Goal: Navigation & Orientation: Find specific page/section

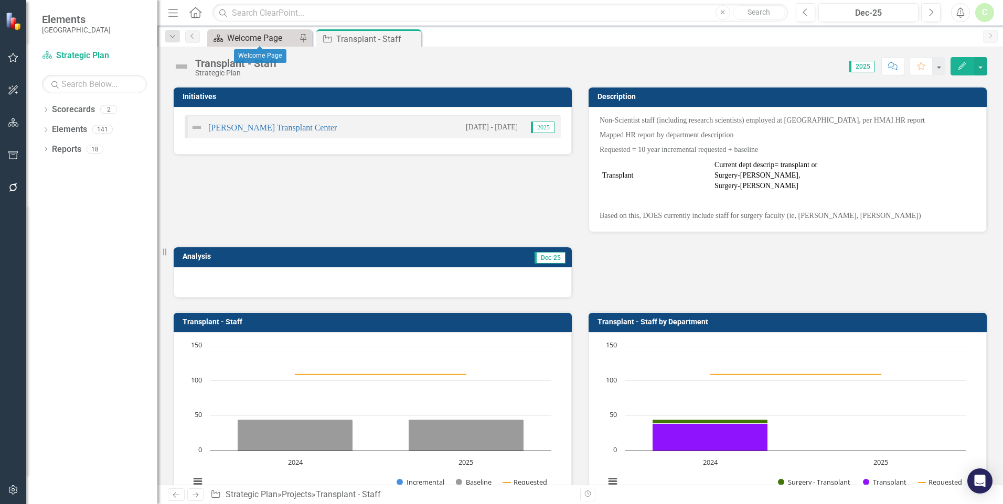
click at [257, 38] on div "Welcome Page" at bounding box center [261, 37] width 69 height 13
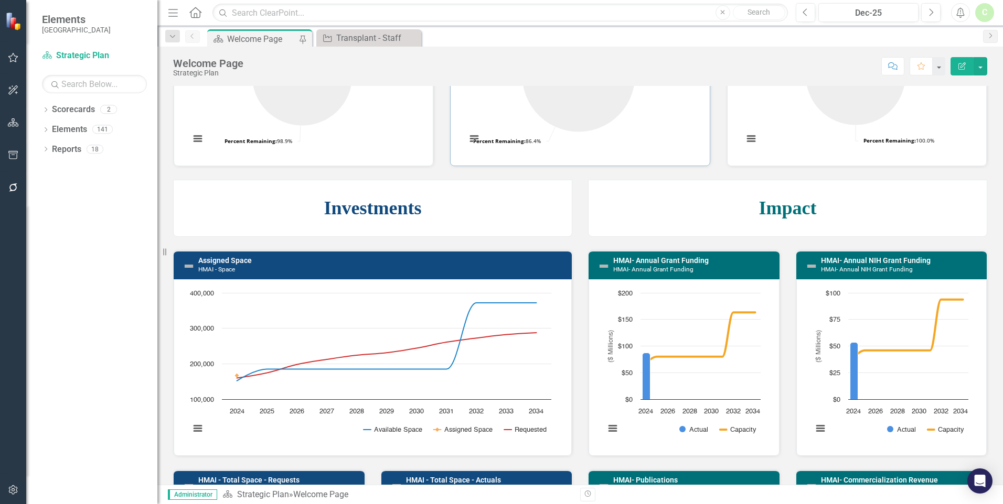
scroll to position [427, 0]
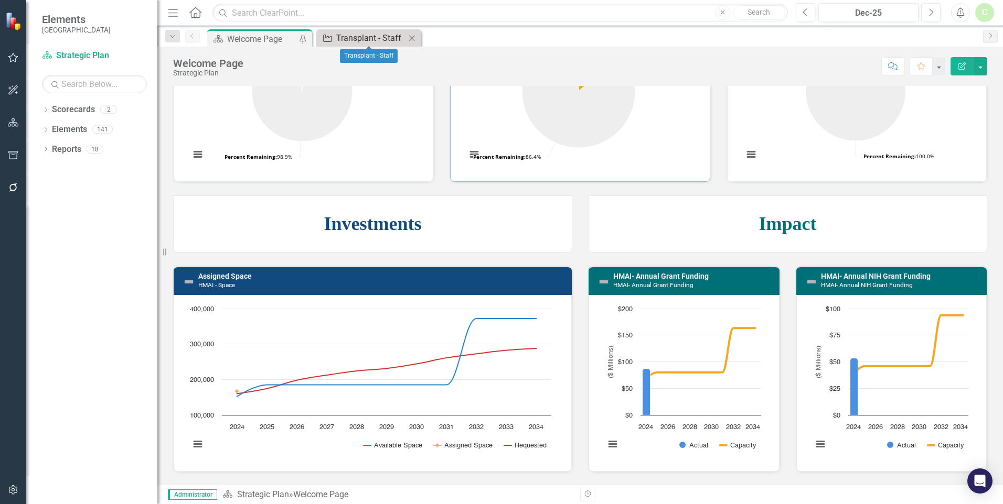
click at [352, 38] on div "Transplant - Staff" at bounding box center [370, 37] width 69 height 13
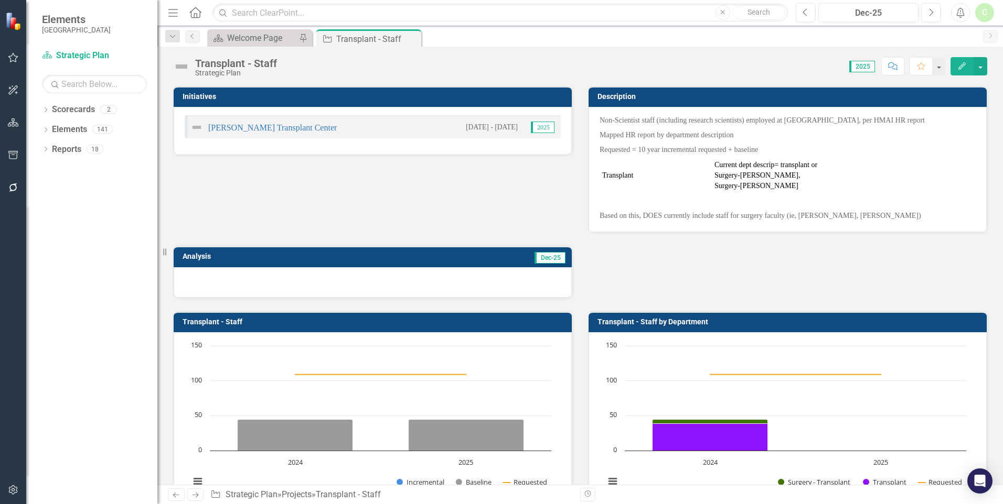
click at [352, 38] on div "Transplant - Staff" at bounding box center [377, 39] width 82 height 13
click at [243, 125] on link "[PERSON_NAME] Transplant Center" at bounding box center [272, 127] width 128 height 9
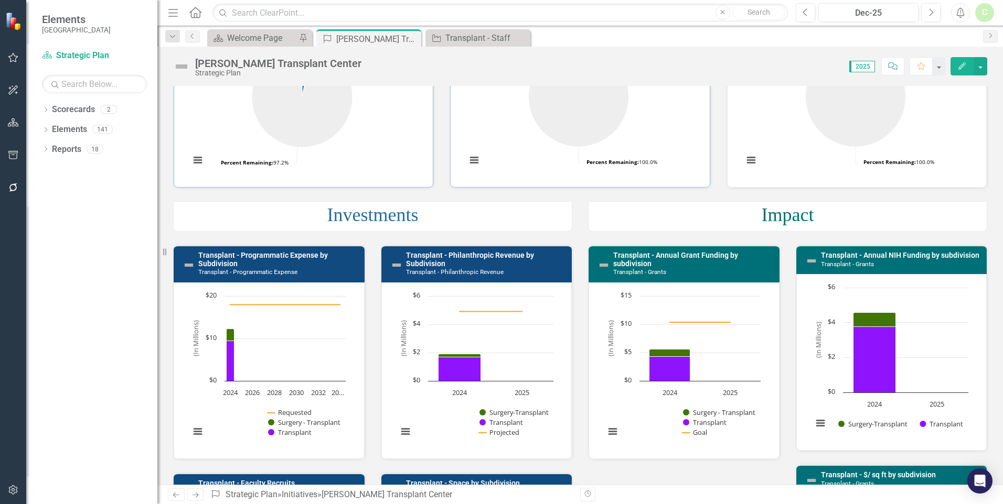
scroll to position [157, 0]
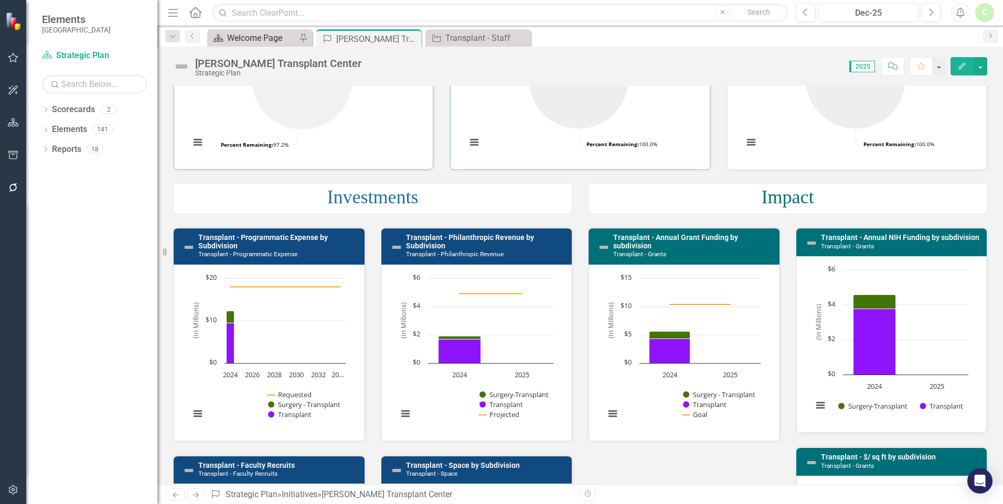
click at [277, 36] on div "Welcome Page" at bounding box center [261, 37] width 69 height 13
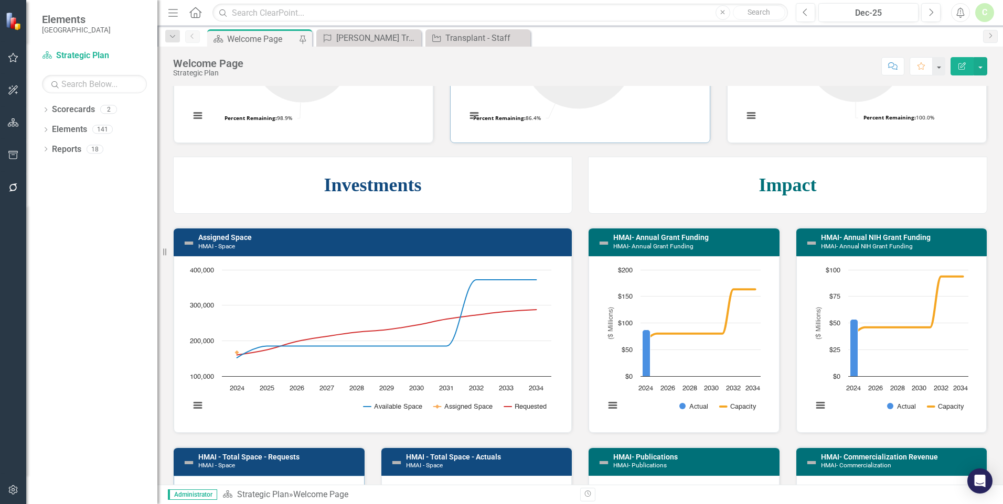
scroll to position [472, 0]
